Goal: Transaction & Acquisition: Purchase product/service

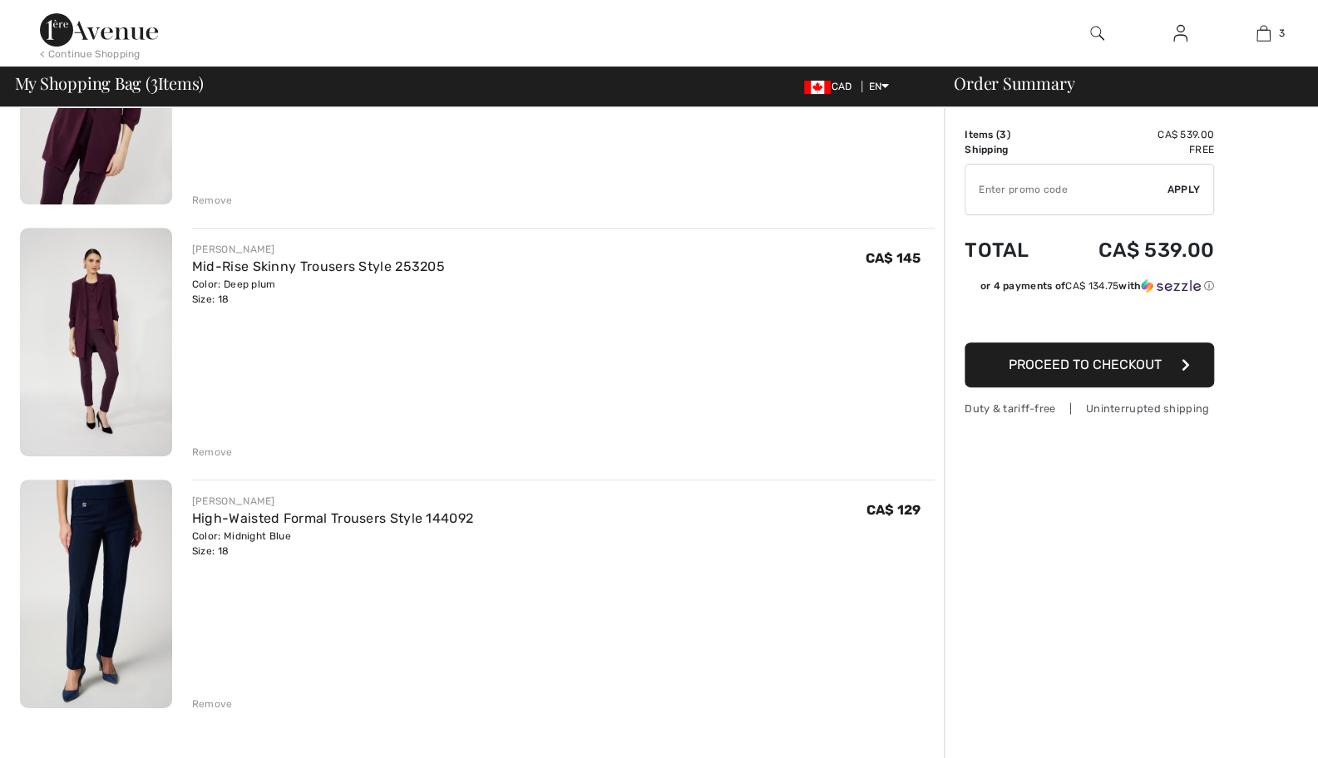
scroll to position [387, 0]
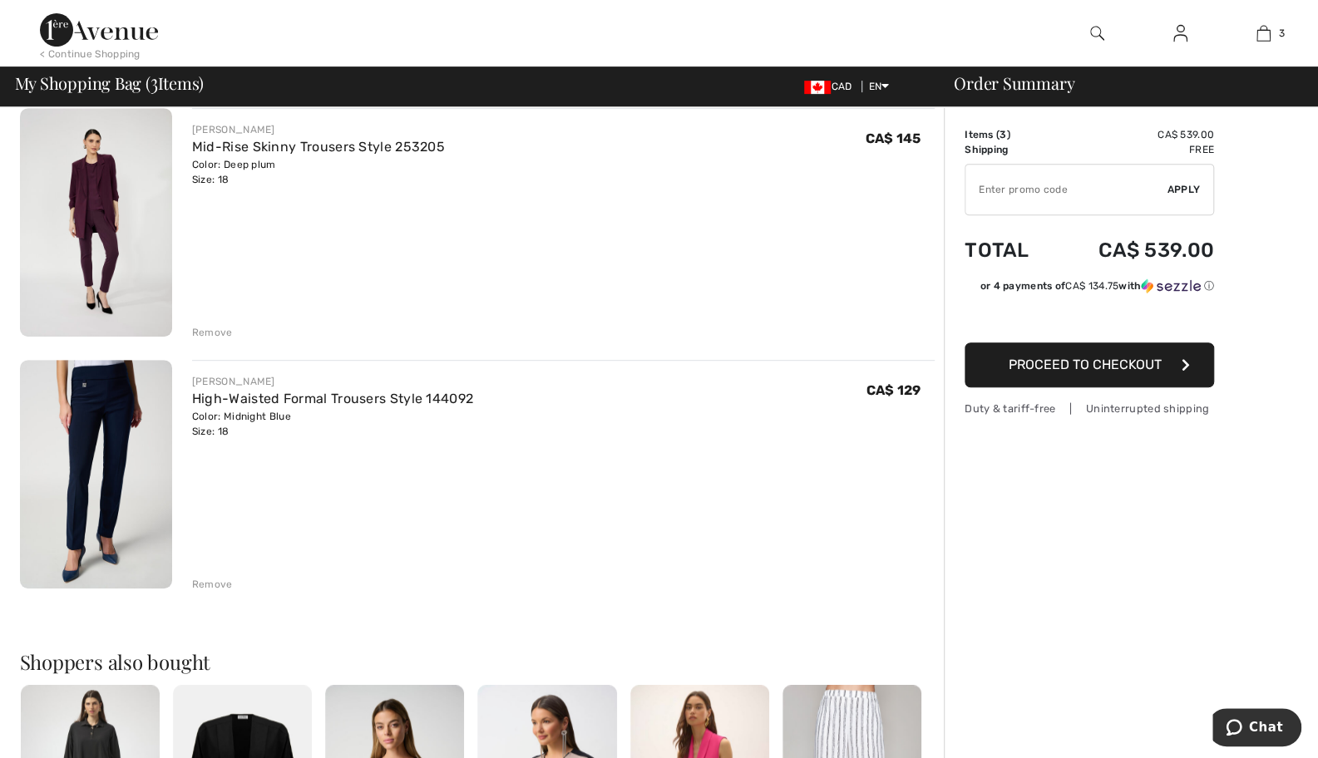
click at [243, 402] on link "High-Waisted Formal Trousers Style 144092" at bounding box center [332, 399] width 281 height 16
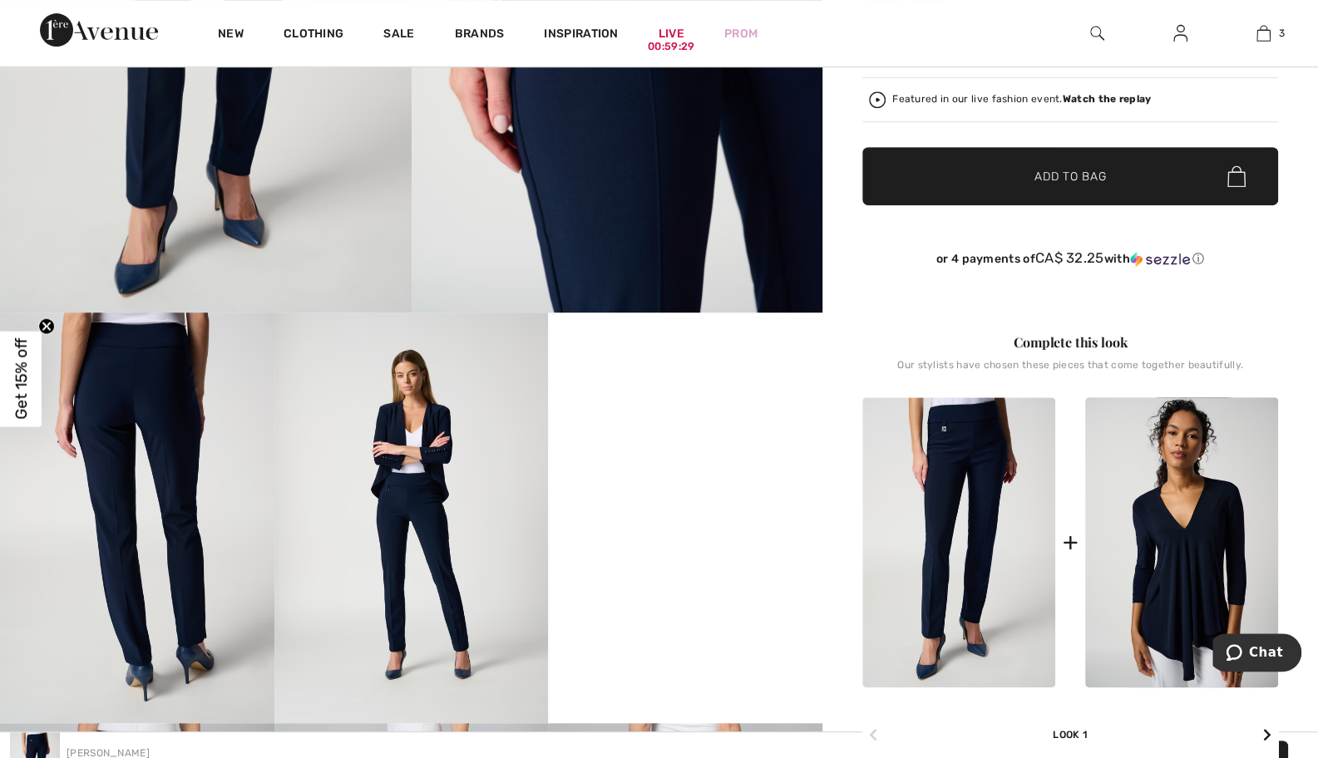
scroll to position [387, 0]
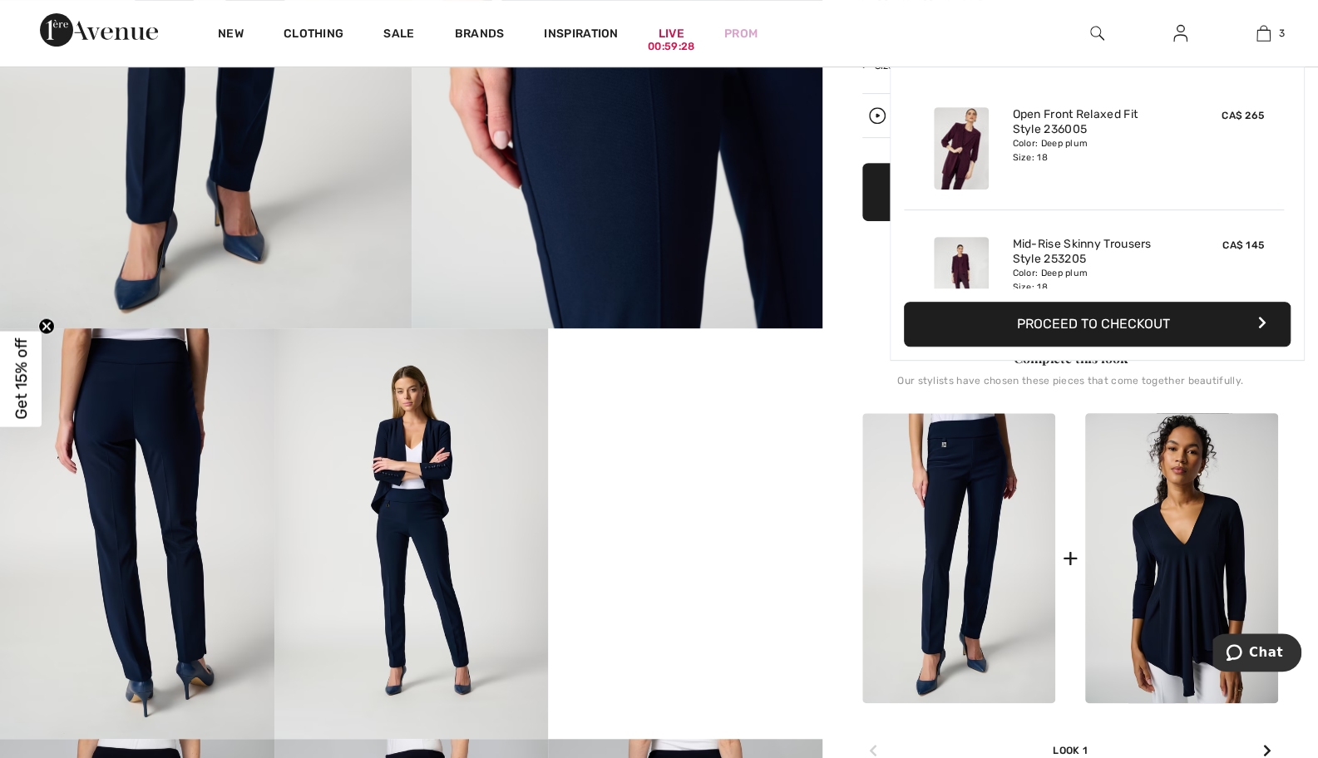
click at [1266, 35] on img at bounding box center [1263, 33] width 14 height 20
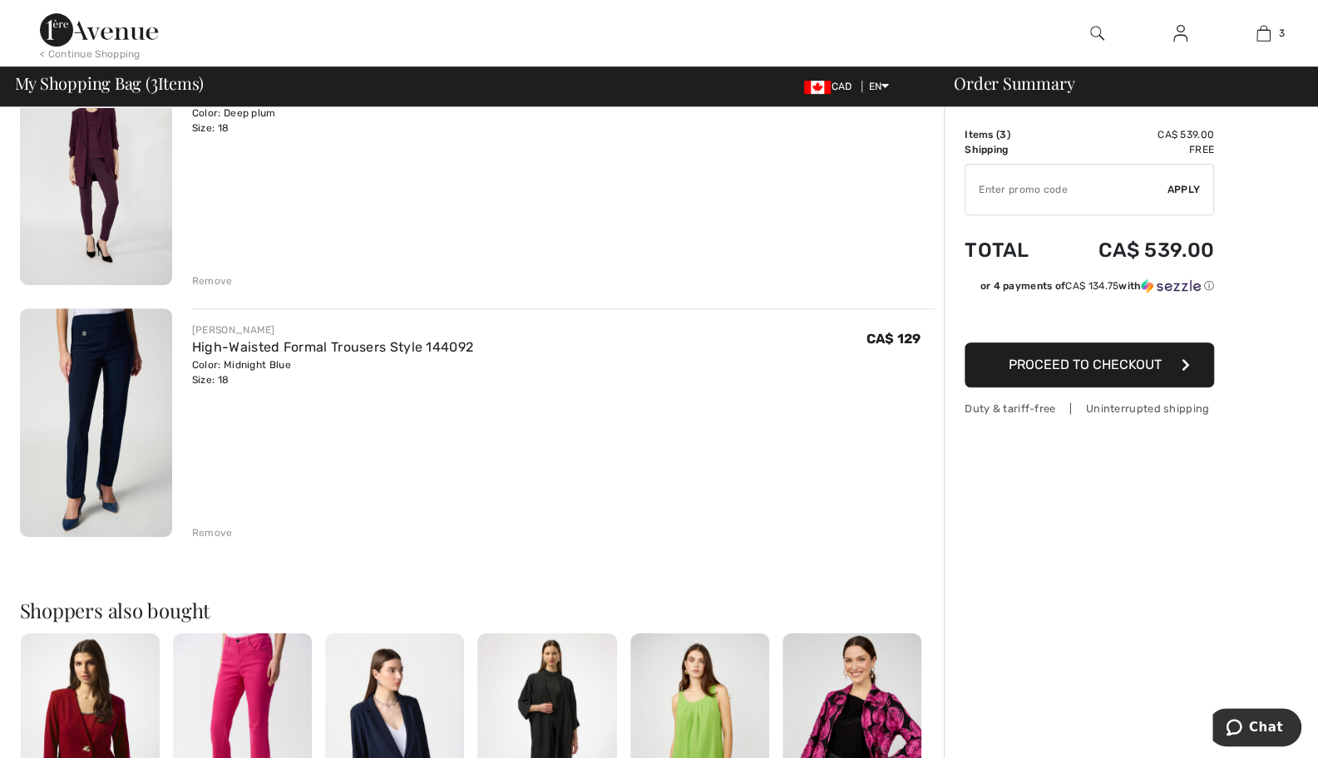
scroll to position [443, 0]
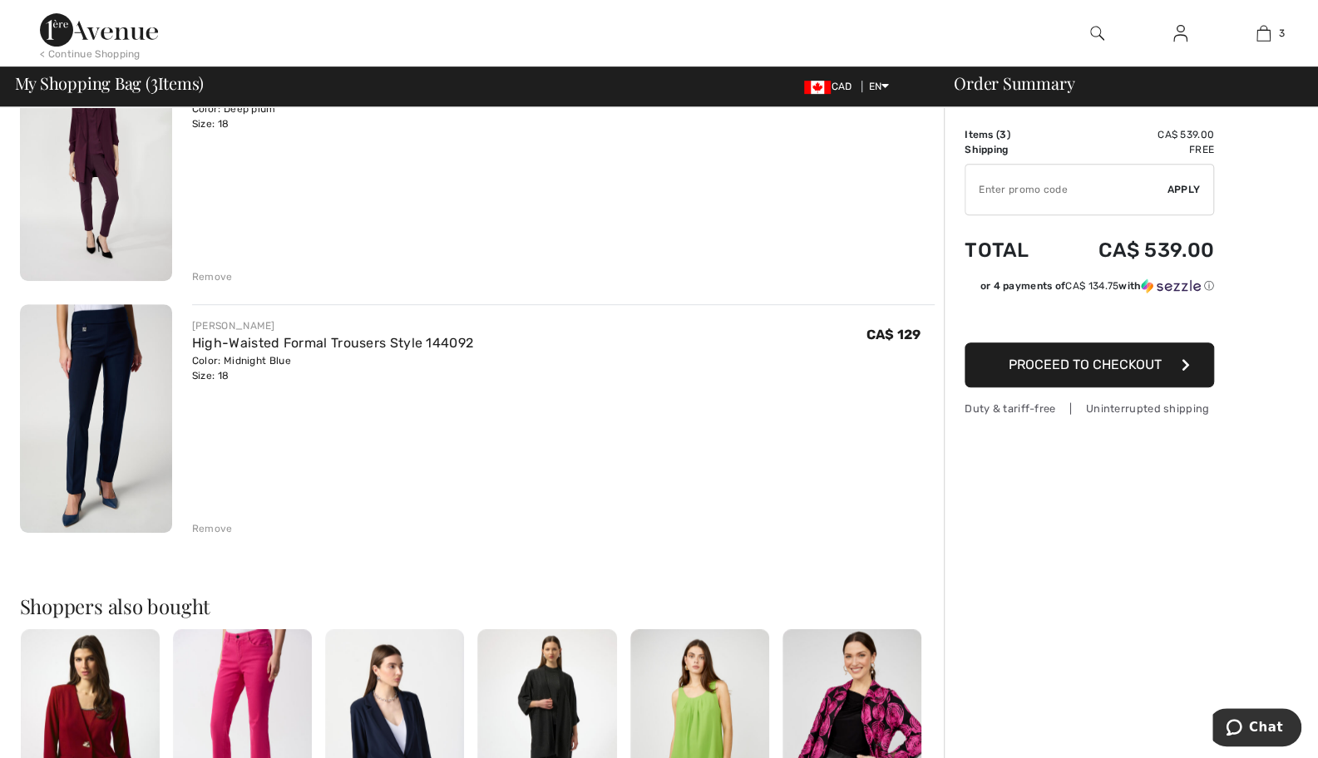
click at [249, 343] on link "High-Waisted Formal Trousers Style 144092" at bounding box center [332, 343] width 281 height 16
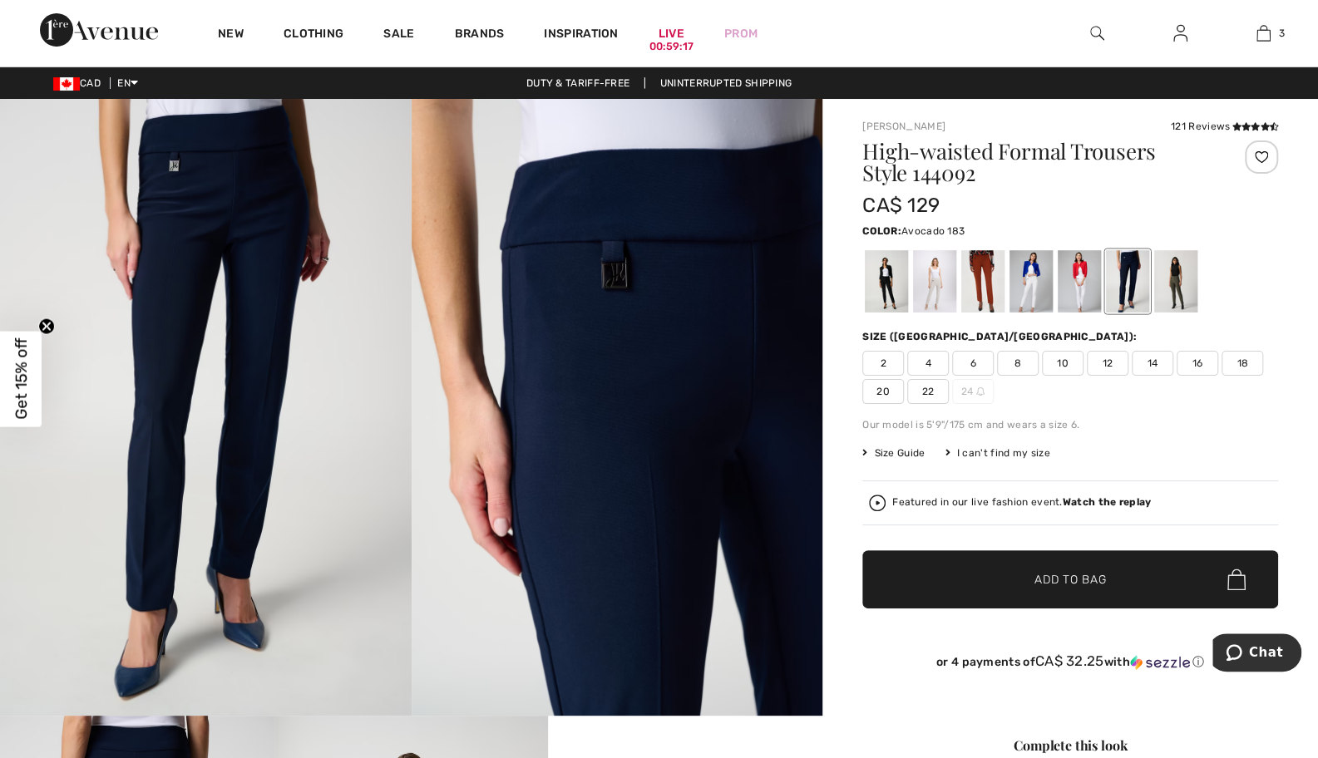
click at [1177, 275] on div at bounding box center [1175, 281] width 43 height 62
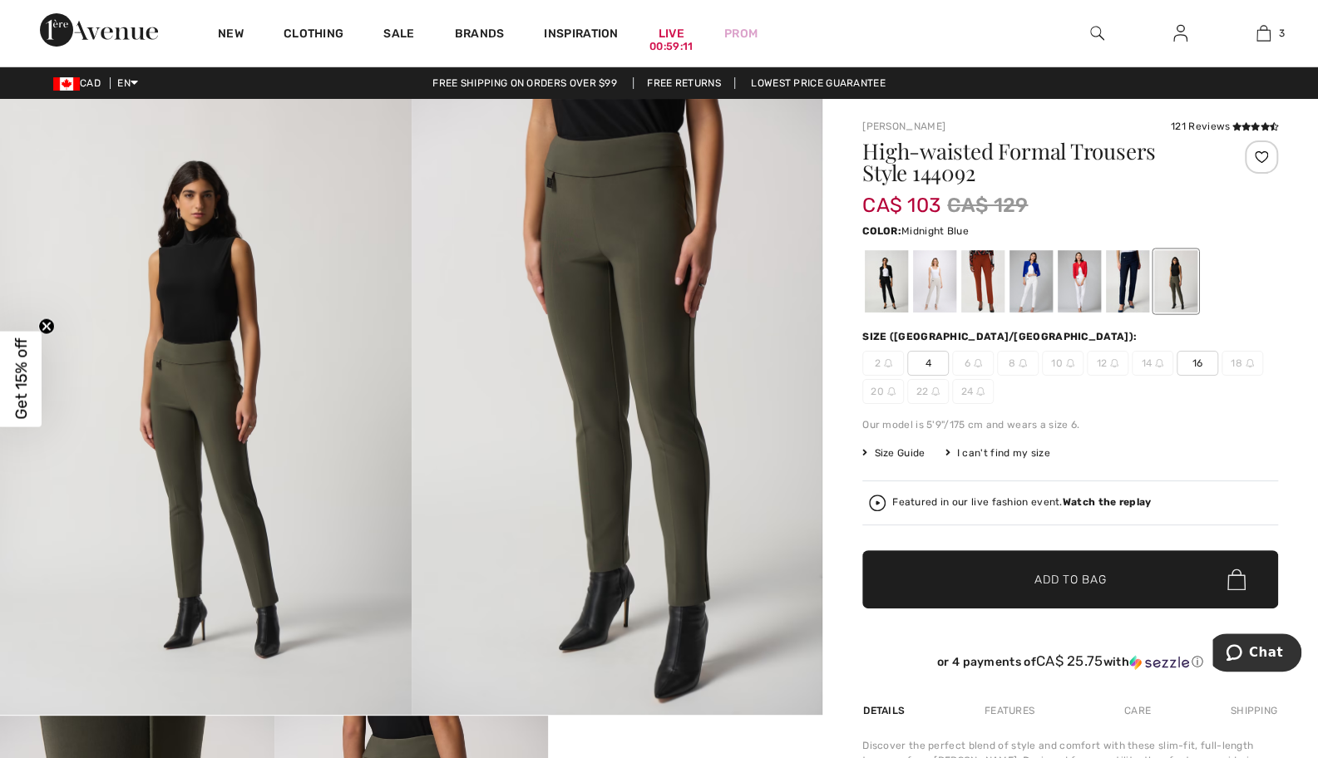
click at [1124, 277] on div at bounding box center [1127, 281] width 43 height 62
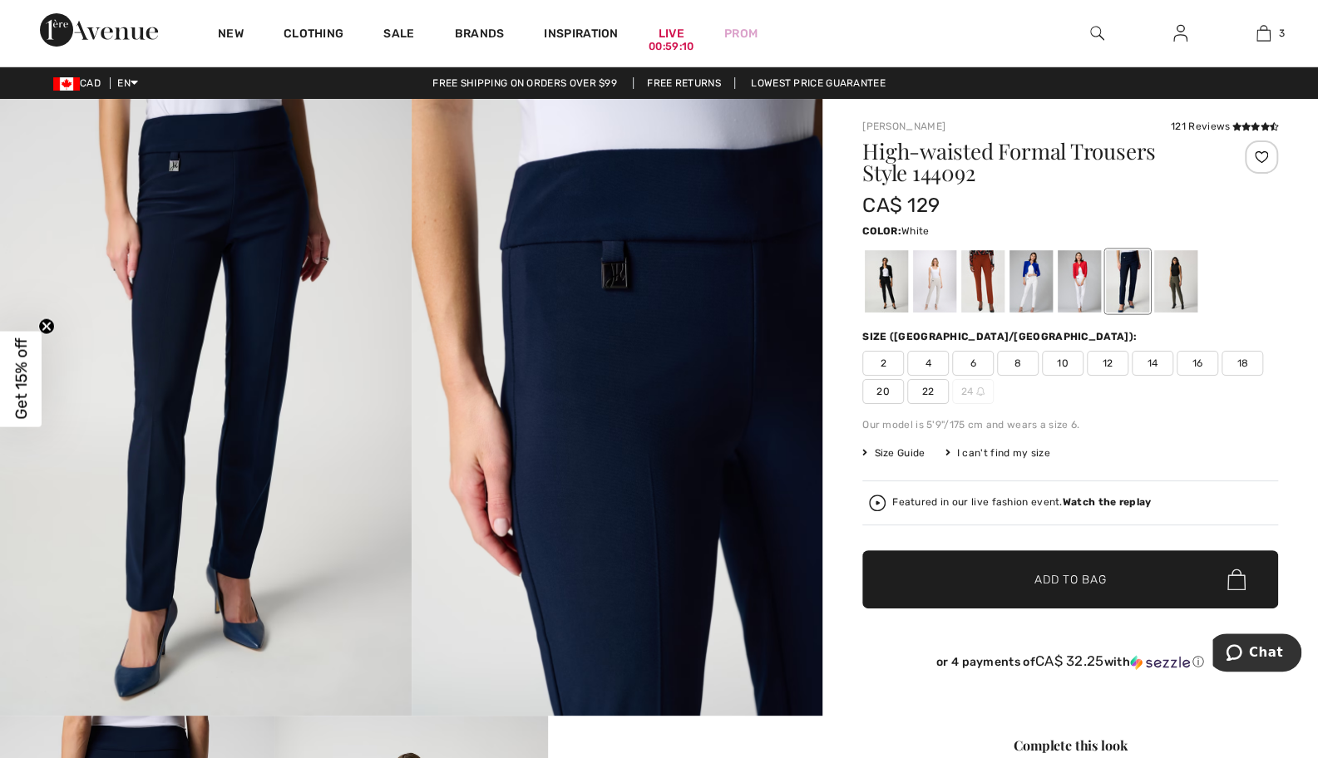
click at [1083, 280] on div at bounding box center [1079, 281] width 43 height 62
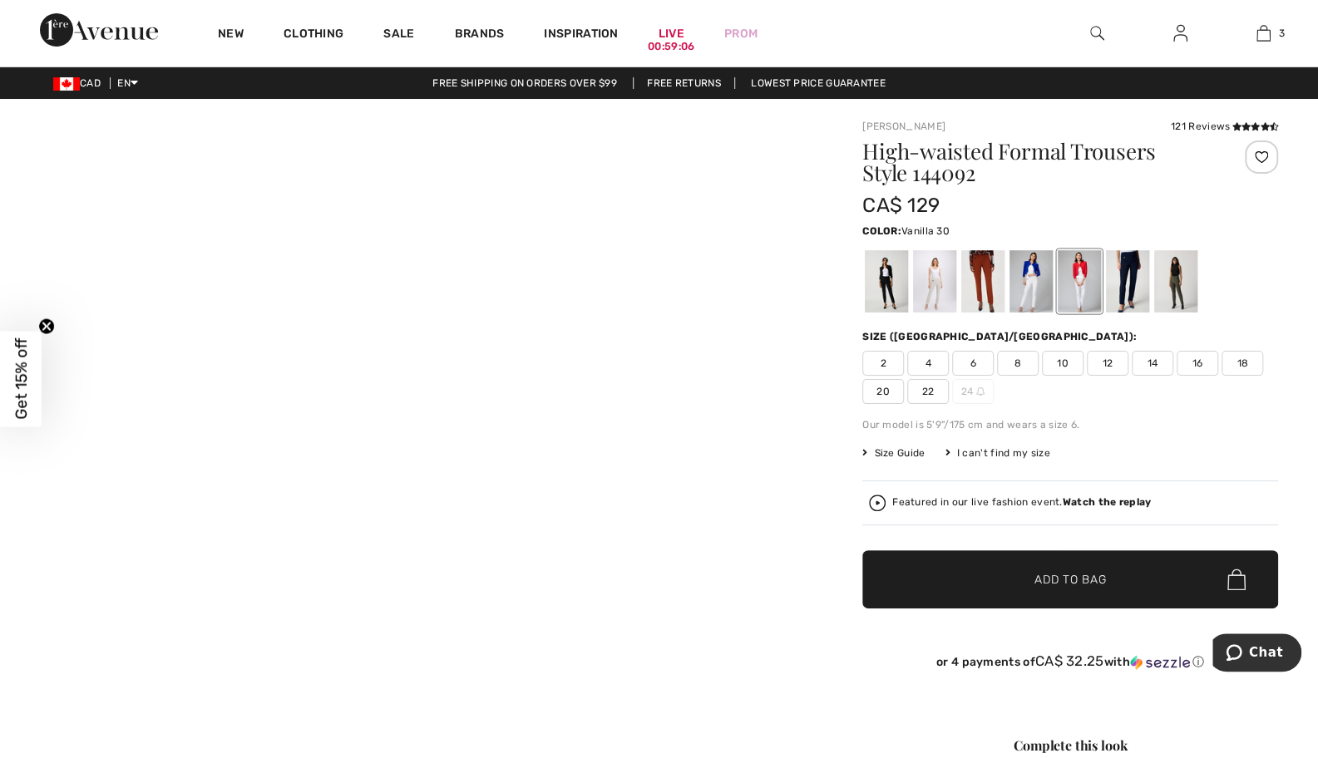
click at [1026, 280] on div at bounding box center [1030, 281] width 43 height 62
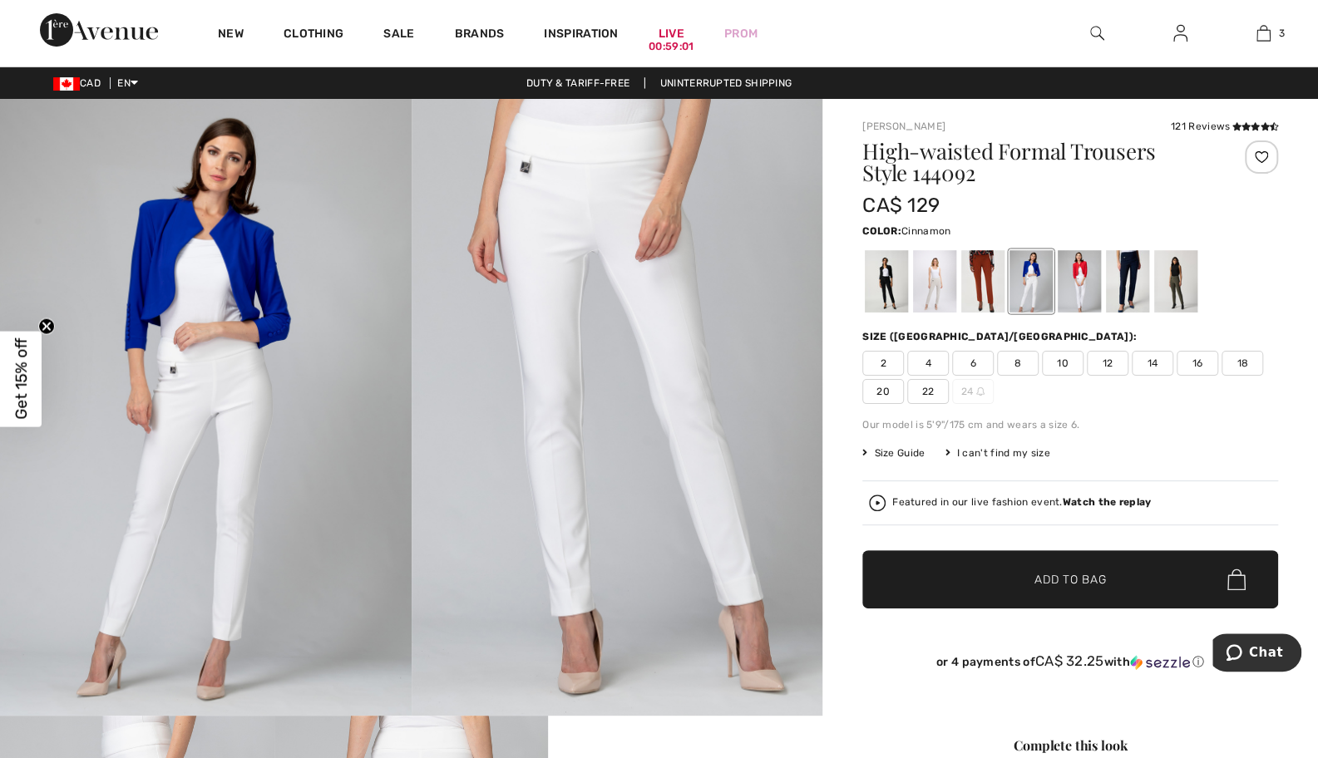
click at [973, 284] on div at bounding box center [982, 281] width 43 height 62
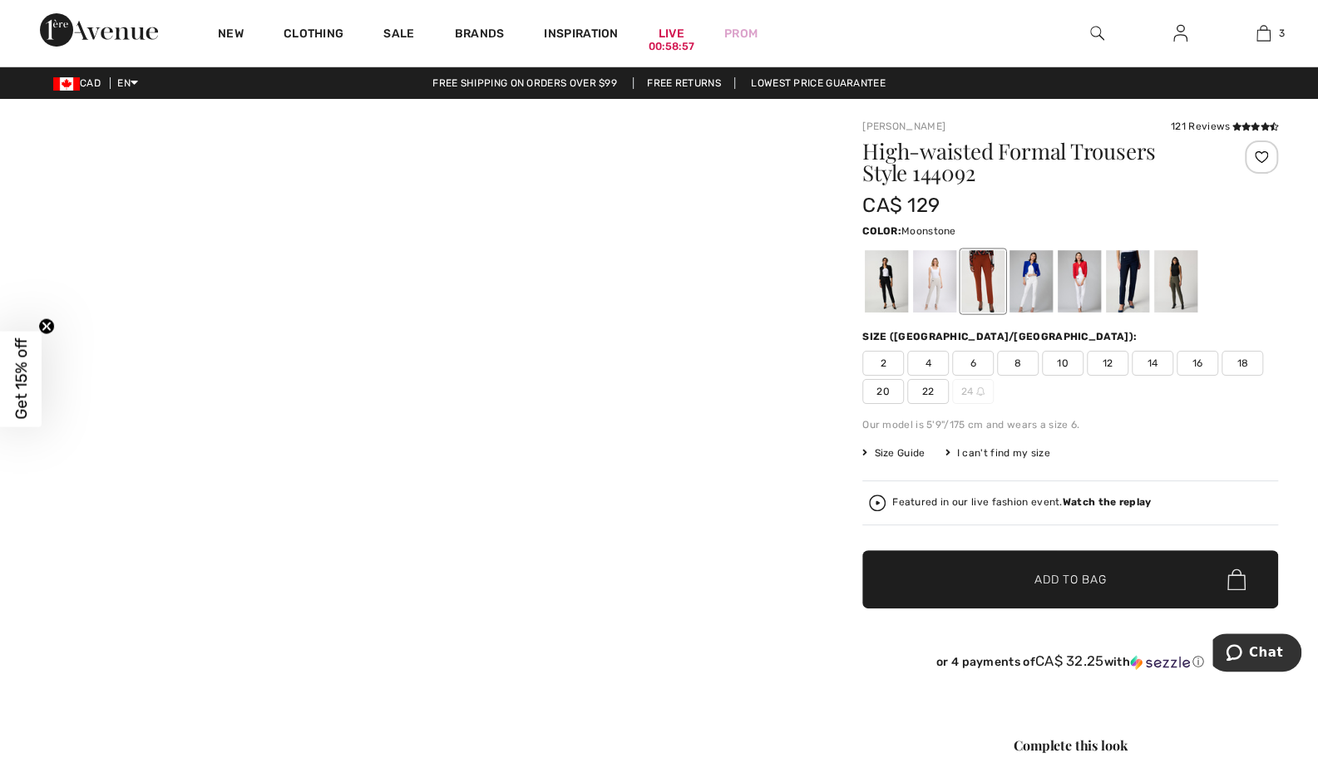
click at [943, 285] on div at bounding box center [934, 281] width 43 height 62
click at [891, 286] on div at bounding box center [886, 281] width 43 height 62
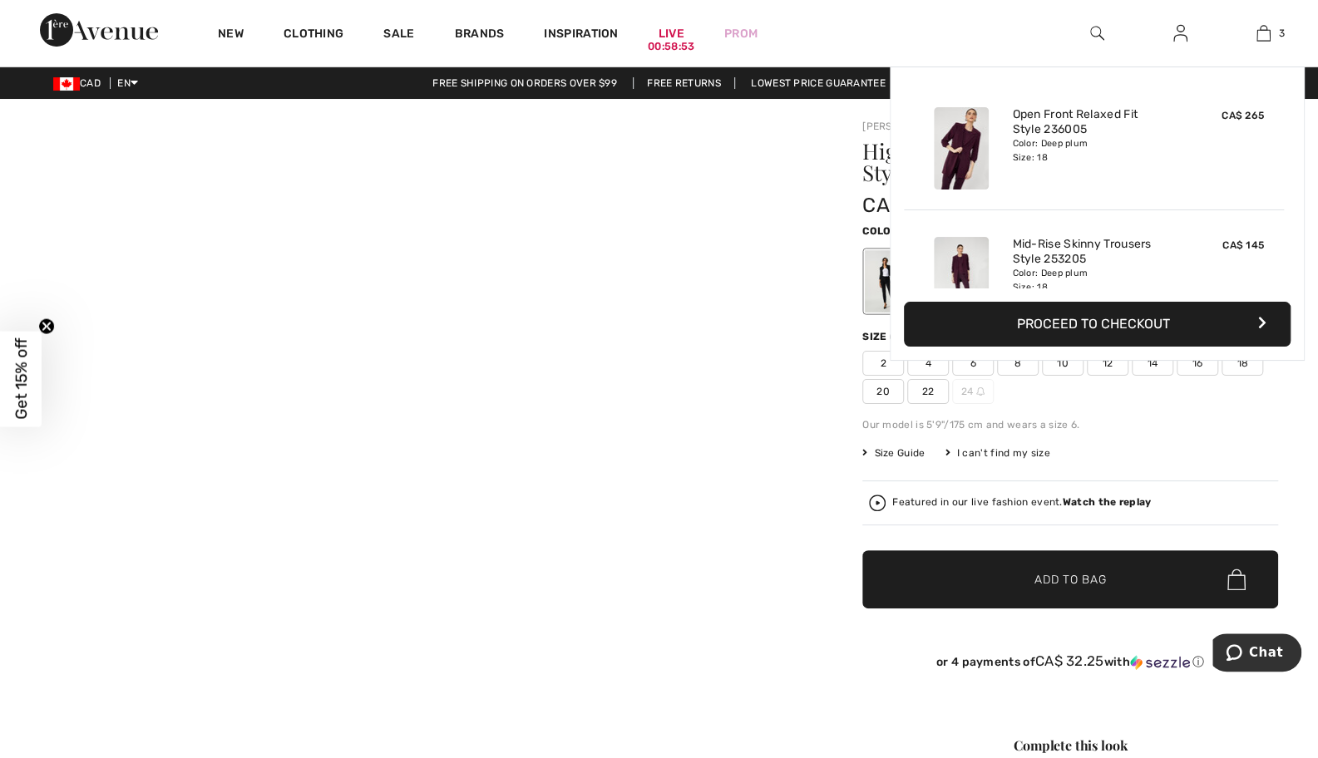
click at [1259, 30] on img at bounding box center [1263, 33] width 14 height 20
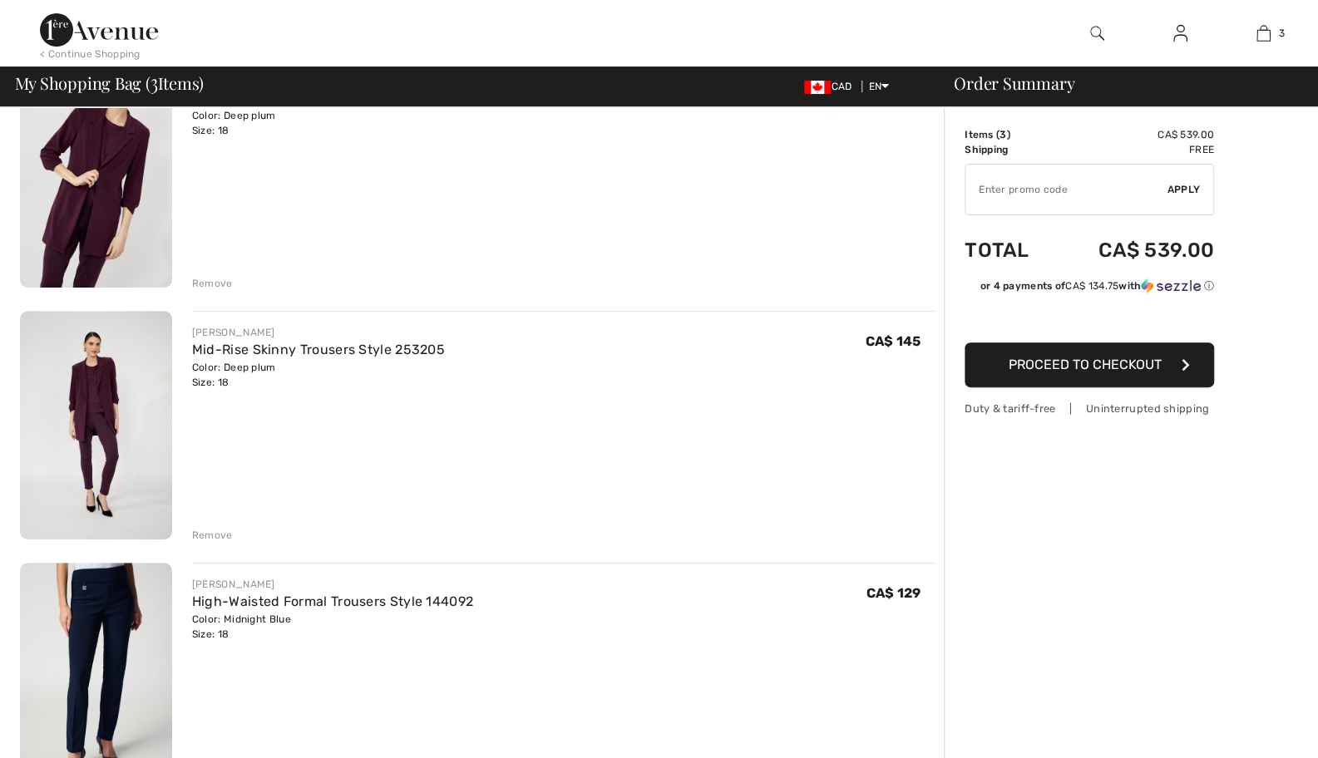
scroll to position [333, 0]
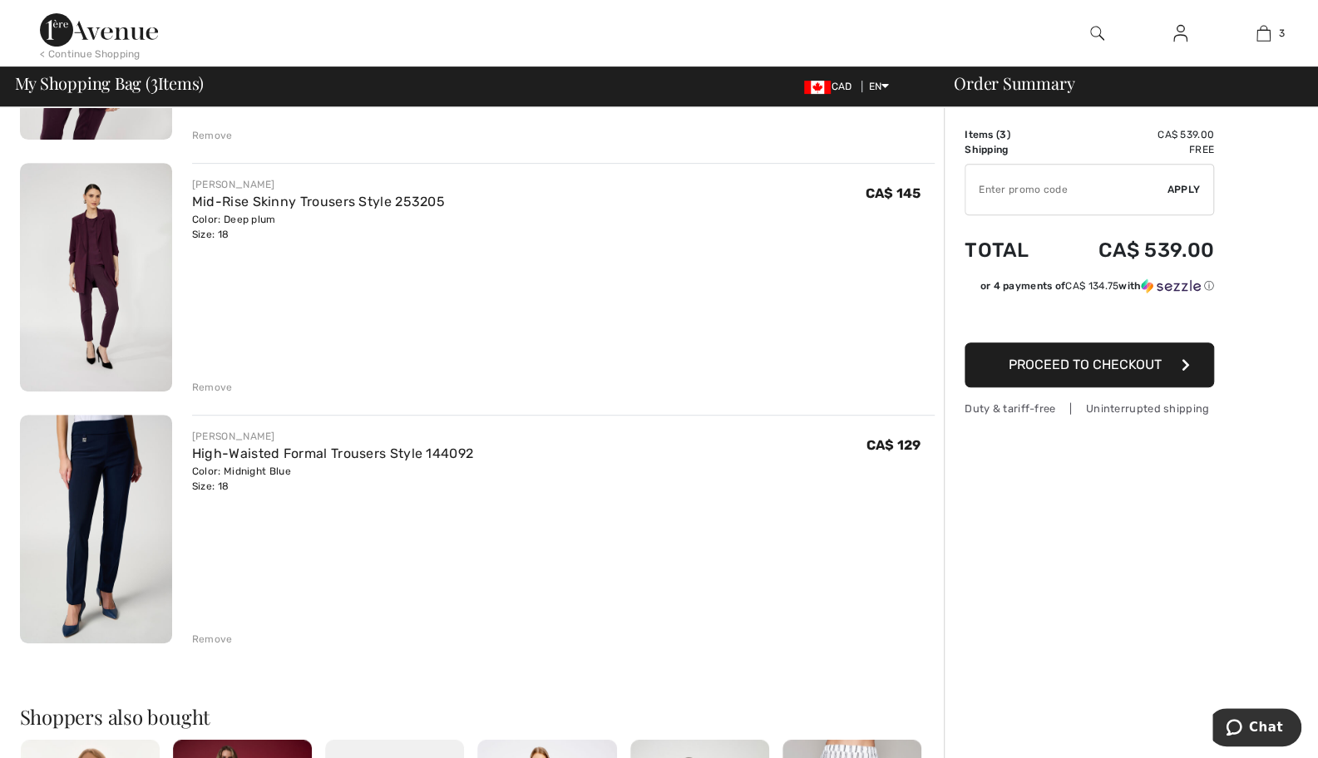
click at [209, 642] on div "Remove" at bounding box center [212, 639] width 41 height 15
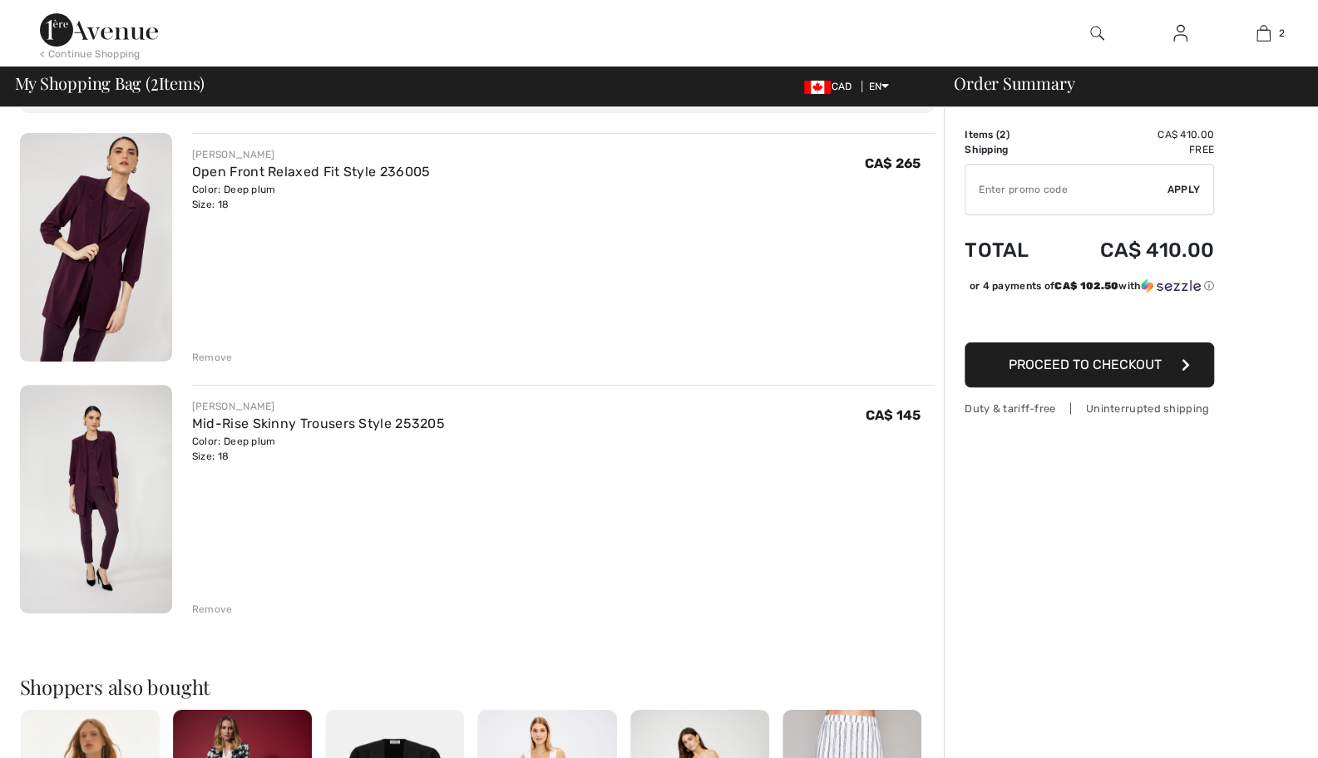
scroll to position [0, 0]
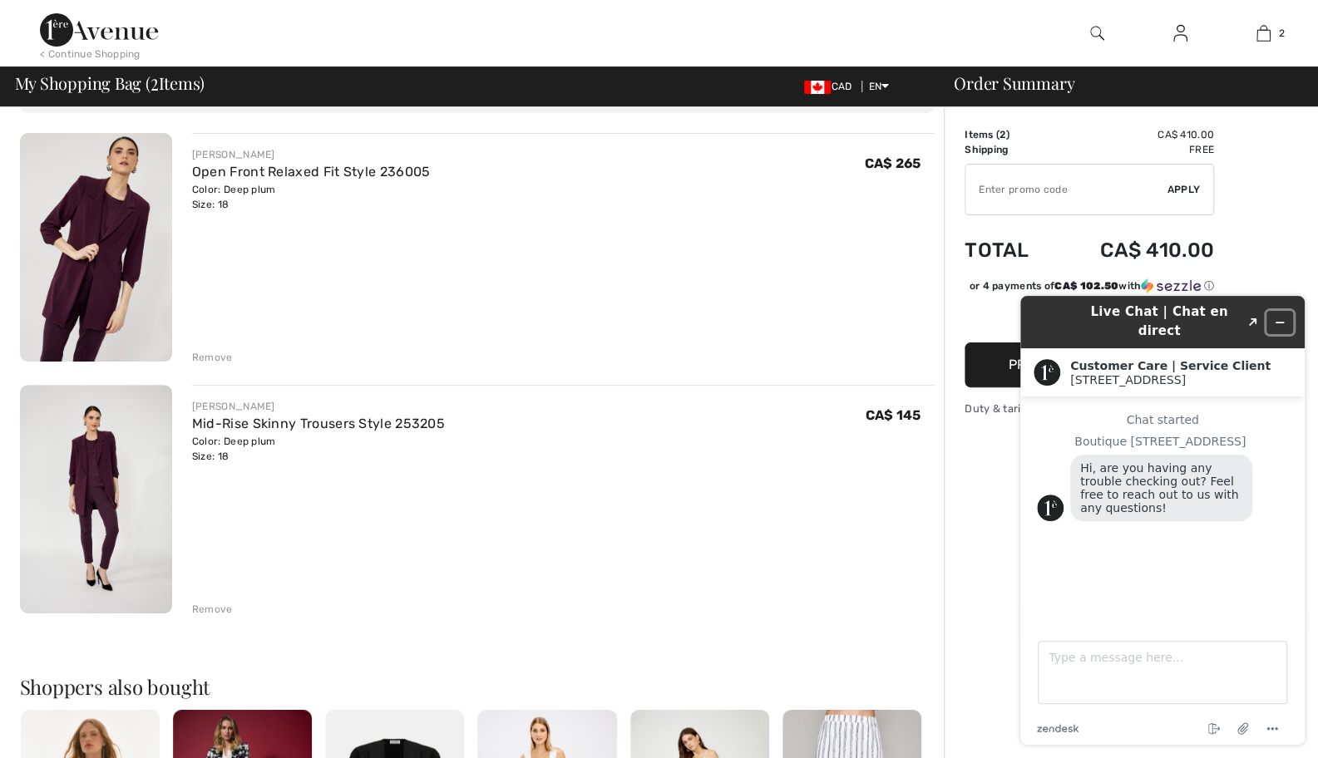
click at [1283, 317] on icon "Minimize widget" at bounding box center [1280, 323] width 12 height 12
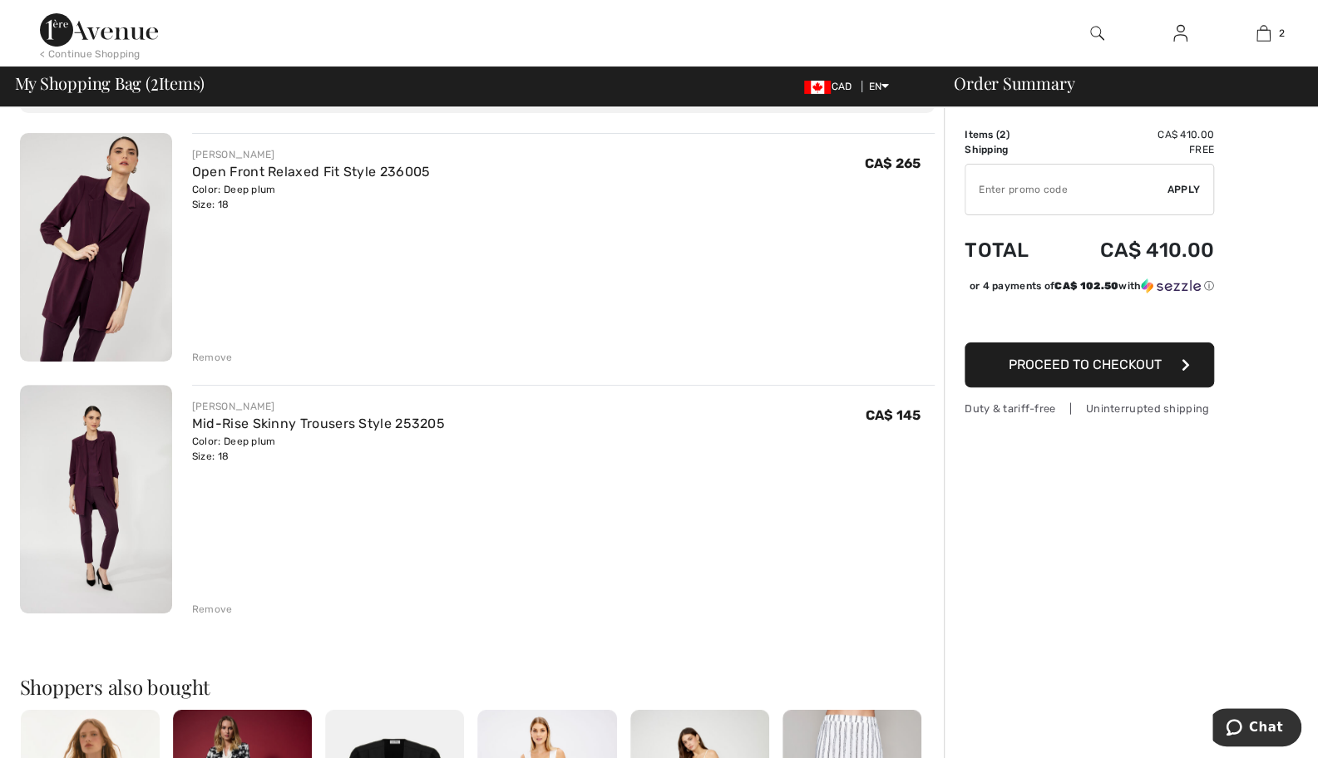
click at [1181, 37] on img at bounding box center [1180, 33] width 14 height 20
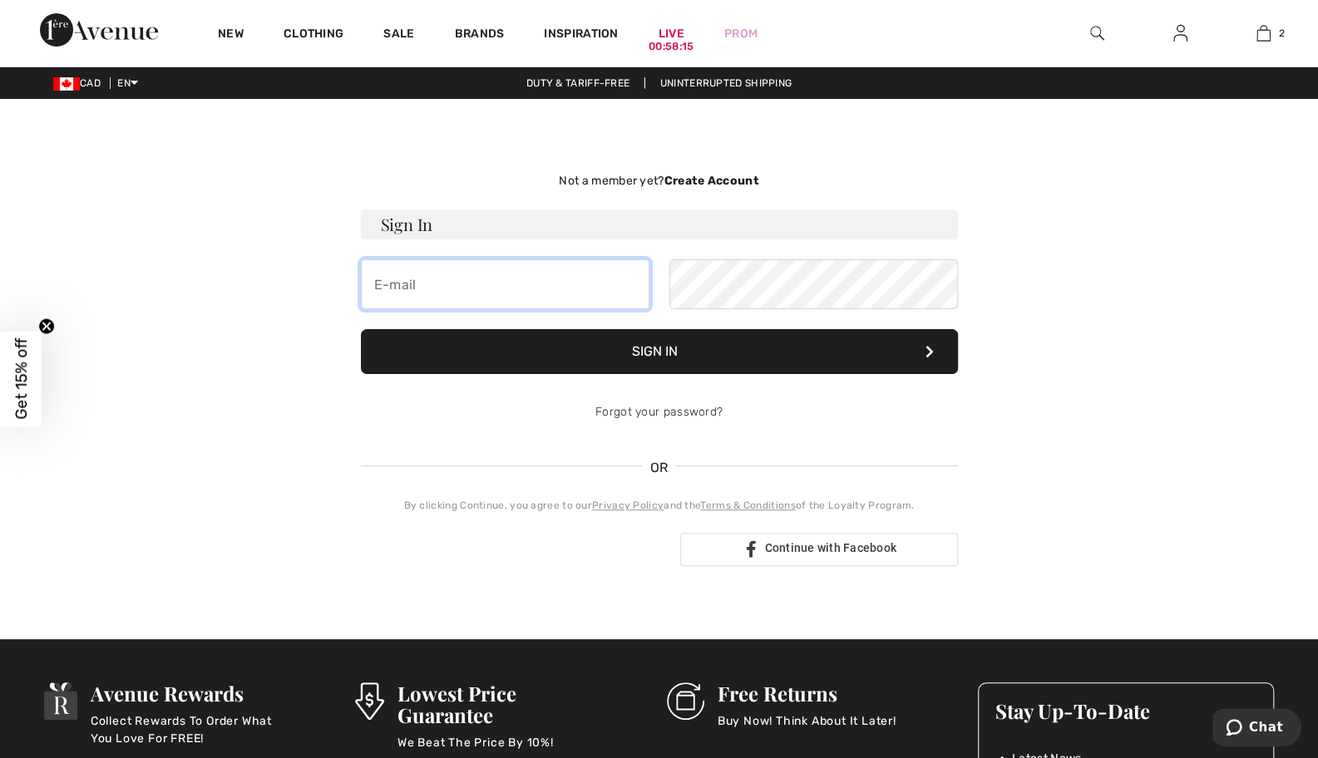
click at [421, 279] on input "email" at bounding box center [505, 284] width 289 height 50
type input "[EMAIL_ADDRESS][DOMAIN_NAME]"
